Goal: Task Accomplishment & Management: Complete application form

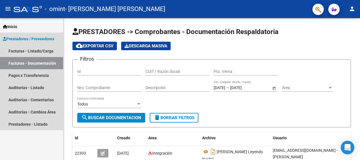
click at [20, 37] on span "Prestadores / Proveedores" at bounding box center [28, 39] width 51 height 6
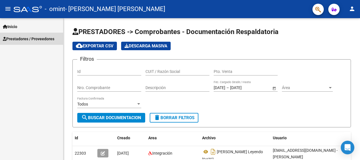
click at [20, 37] on span "Prestadores / Proveedores" at bounding box center [28, 39] width 51 height 6
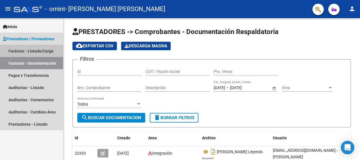
click at [20, 51] on link "Facturas - Listado/Carga" at bounding box center [31, 51] width 63 height 12
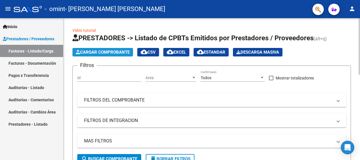
click at [104, 52] on span "Cargar Comprobante" at bounding box center [103, 52] width 54 height 5
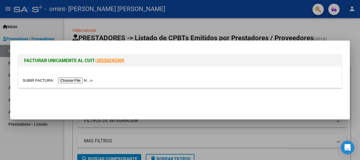
click at [76, 81] on input "file" at bounding box center [59, 80] width 72 height 6
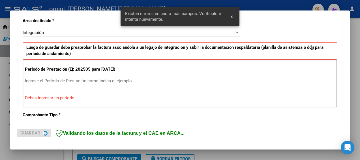
scroll to position [134, 0]
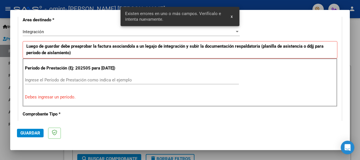
click at [134, 82] on div "Ingrese el Período de Prestación como indica el ejemplo" at bounding box center [132, 80] width 214 height 8
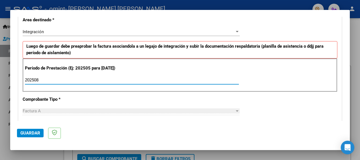
type input "202508"
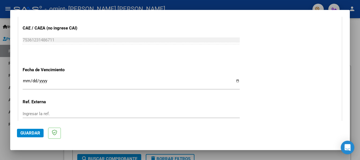
scroll to position [360, 0]
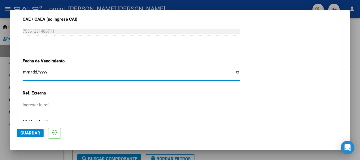
click at [235, 76] on input "Ingresar la fecha" at bounding box center [131, 74] width 217 height 9
type input "[DATE]"
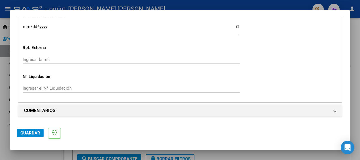
scroll to position [410, 0]
click at [29, 133] on span "Guardar" at bounding box center [30, 132] width 20 height 5
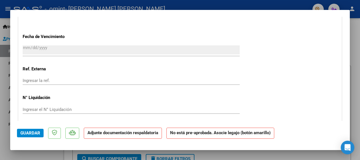
scroll to position [381, 0]
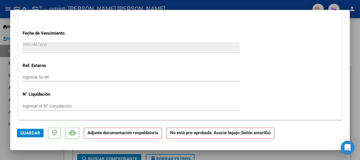
click at [222, 135] on strong "No está pre-aprobada. Asocie legajo (botón amarillo)" at bounding box center [220, 132] width 108 height 11
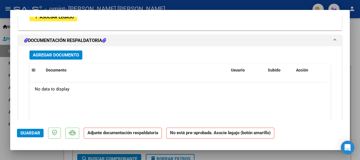
scroll to position [474, 0]
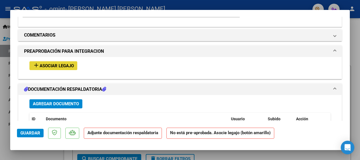
click at [66, 68] on span "Asociar Legajo" at bounding box center [57, 65] width 34 height 5
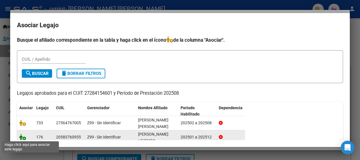
click at [23, 138] on icon at bounding box center [22, 137] width 7 height 6
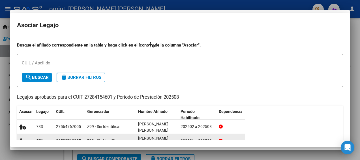
scroll to position [489, 0]
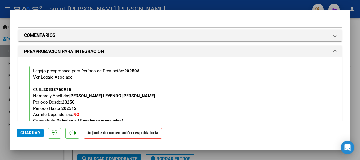
click at [109, 132] on strong "Adjunte documentación respaldatoria" at bounding box center [122, 132] width 71 height 5
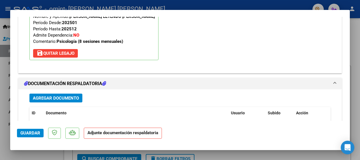
scroll to position [575, 0]
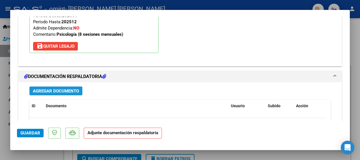
click at [57, 93] on span "Agregar Documento" at bounding box center [56, 90] width 46 height 5
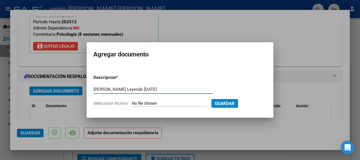
type input "[PERSON_NAME] Leyendo [DATE]"
click at [134, 102] on input "Seleccionar Archivo" at bounding box center [169, 103] width 75 height 5
type input "C:\fakepath\Planilla de asistencia [DATE] [PERSON_NAME].pdf"
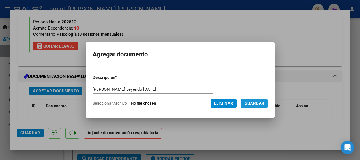
click at [264, 102] on span "Guardar" at bounding box center [254, 103] width 20 height 5
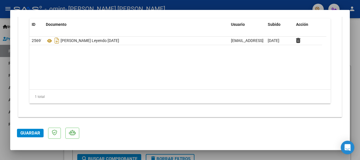
scroll to position [661, 0]
click at [27, 134] on span "Guardar" at bounding box center [30, 132] width 20 height 5
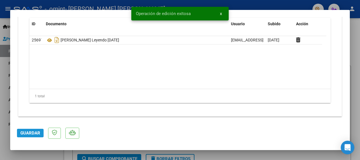
click at [27, 134] on span "Guardar" at bounding box center [30, 132] width 20 height 5
click at [353, 51] on div at bounding box center [180, 80] width 360 height 160
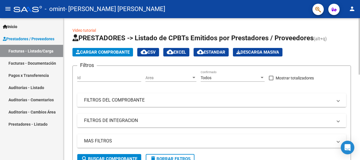
click at [106, 57] on app-list-header "PRESTADORES -> Listado de CPBTs Emitidos por Prestadores / Proveedores (alt+q) …" at bounding box center [211, 100] width 278 height 135
click at [113, 52] on span "Cargar Comprobante" at bounding box center [103, 52] width 54 height 5
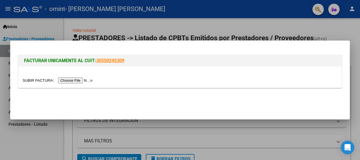
click at [77, 81] on input "file" at bounding box center [59, 80] width 72 height 6
click at [78, 80] on input "file" at bounding box center [59, 80] width 72 height 6
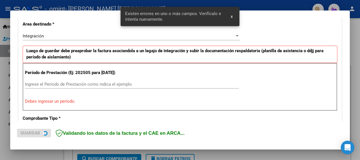
scroll to position [134, 0]
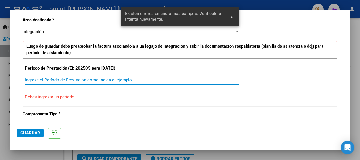
click at [130, 82] on input "Ingrese el Período de Prestación como indica el ejemplo" at bounding box center [132, 79] width 214 height 5
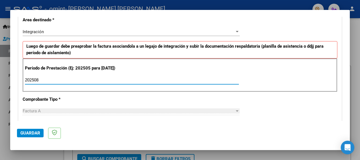
type input "202508"
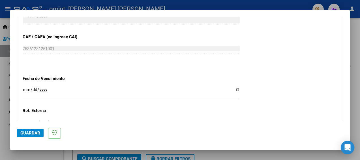
scroll to position [349, 0]
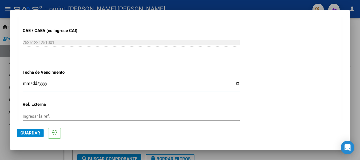
click at [234, 90] on input "Ingresar la fecha" at bounding box center [131, 85] width 217 height 9
click at [235, 87] on input "Ingresar la fecha" at bounding box center [131, 85] width 217 height 9
type input "[DATE]"
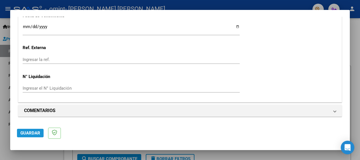
click at [27, 134] on span "Guardar" at bounding box center [30, 132] width 20 height 5
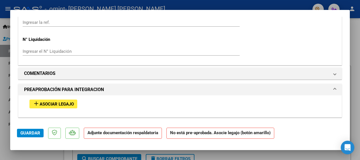
scroll to position [460, 0]
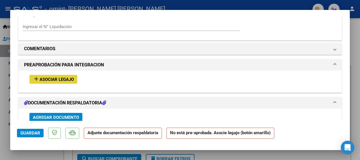
click at [65, 82] on span "Asociar Legajo" at bounding box center [57, 79] width 34 height 5
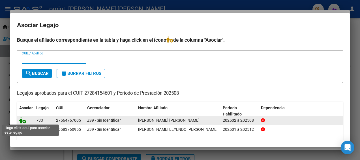
click at [22, 120] on icon at bounding box center [22, 120] width 7 height 6
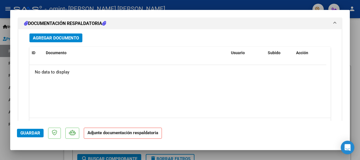
scroll to position [611, 0]
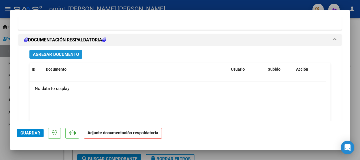
click at [53, 57] on span "Agregar Documento" at bounding box center [56, 54] width 46 height 5
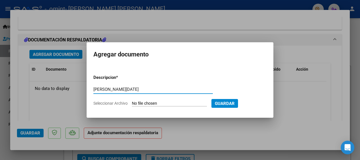
type input "[PERSON_NAME][DATE]"
click at [143, 102] on input "Seleccionar Archivo" at bounding box center [169, 103] width 75 height 5
type input "C:\fakepath\Planilla de asistencia [DATE] [PERSON_NAME].pdf"
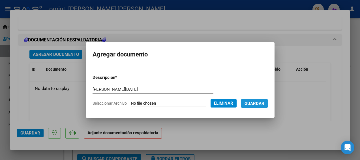
click at [258, 102] on span "Guardar" at bounding box center [254, 103] width 20 height 5
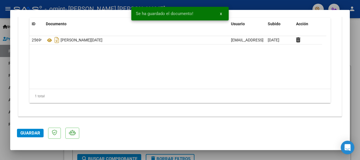
scroll to position [661, 0]
click at [29, 133] on span "Guardar" at bounding box center [30, 132] width 20 height 5
click at [359, 51] on div at bounding box center [180, 80] width 360 height 160
type input "$ 0,00"
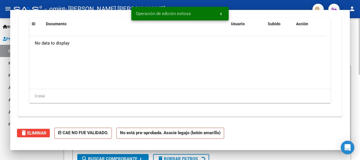
scroll to position [0, 0]
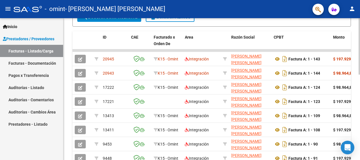
click at [360, 121] on div at bounding box center [358, 88] width 1 height 141
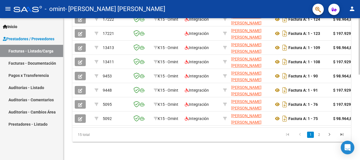
click at [359, 147] on div at bounding box center [358, 88] width 1 height 141
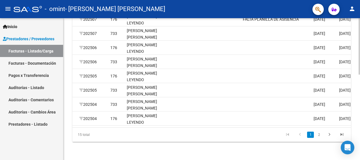
scroll to position [72, 0]
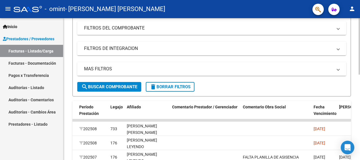
click at [358, 86] on div at bounding box center [358, 88] width 1 height 141
click at [358, 125] on div "Video tutorial PRESTADORES -> Listado de CPBTs Emitidos por Prestadores / Prove…" at bounding box center [211, 121] width 297 height 351
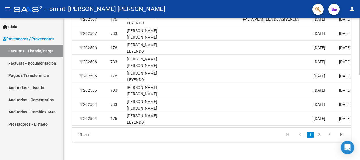
click at [360, 129] on html "menu - omint - [PERSON_NAME] [PERSON_NAME] person Inicio Instructivos Contacto …" at bounding box center [180, 80] width 360 height 160
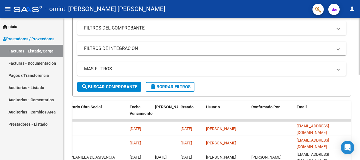
click at [359, 59] on div at bounding box center [358, 88] width 1 height 141
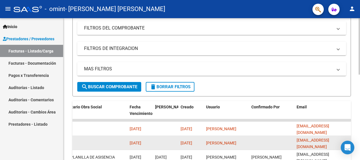
click at [141, 144] on span "[DATE]" at bounding box center [136, 142] width 12 height 5
click at [141, 141] on span "[DATE]" at bounding box center [136, 142] width 12 height 5
drag, startPoint x: 145, startPoint y: 141, endPoint x: 133, endPoint y: 141, distance: 12.5
click at [133, 141] on span "[DATE]" at bounding box center [136, 142] width 12 height 5
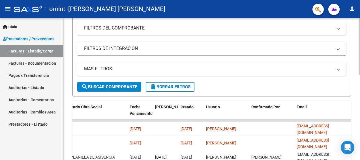
scroll to position [213, 0]
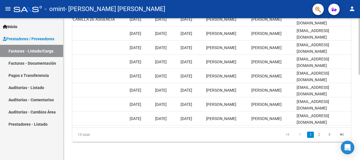
click at [359, 147] on div at bounding box center [358, 88] width 1 height 141
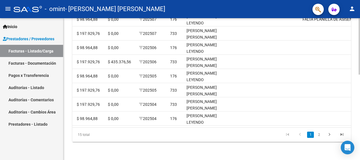
drag, startPoint x: 358, startPoint y: 26, endPoint x: 188, endPoint y: 125, distance: 196.6
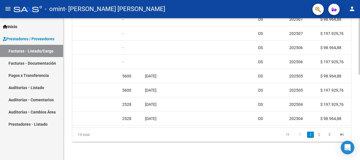
scroll to position [72, 0]
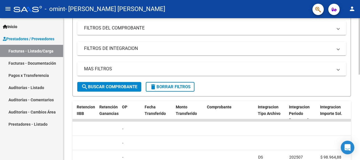
click at [360, 41] on html "menu - omint - [PERSON_NAME] [PERSON_NAME] person Inicio Instructivos Contacto …" at bounding box center [180, 80] width 360 height 160
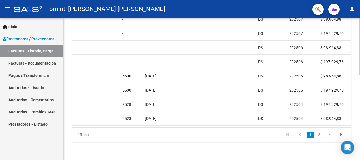
click at [358, 125] on div at bounding box center [358, 88] width 1 height 141
click at [135, 127] on datatable-body "20945 K15 - Omint Integración [PERSON_NAME] [PERSON_NAME] 27284154601 Factura A…" at bounding box center [211, 54] width 278 height 146
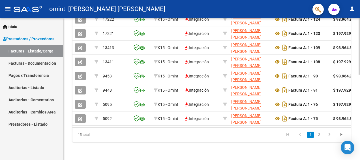
scroll to position [72, 0]
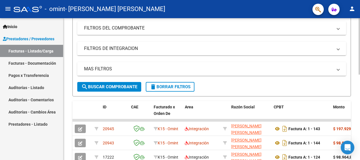
click at [360, 27] on html "menu - omint - [PERSON_NAME] [PERSON_NAME] person Inicio Instructivos Contacto …" at bounding box center [180, 80] width 360 height 160
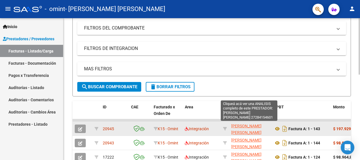
click at [243, 133] on span "[PERSON_NAME] [PERSON_NAME]" at bounding box center [246, 128] width 30 height 11
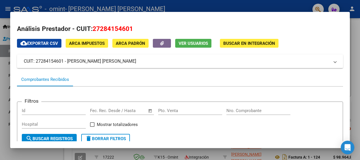
click at [345, 98] on mat-dialog-content "Análisis Prestador - CUIT: 27284154601 cloud_download Exportar CSV ARCA Impuest…" at bounding box center [180, 80] width 340 height 122
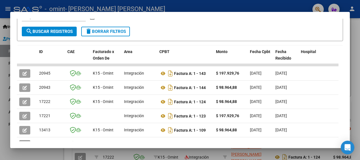
scroll to position [205, 0]
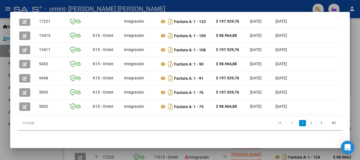
click at [358, 42] on div at bounding box center [180, 80] width 360 height 160
